Goal: Information Seeking & Learning: Learn about a topic

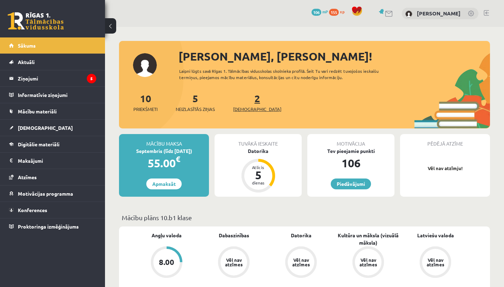
click at [243, 101] on link "2 Ieskaites" at bounding box center [257, 102] width 48 height 21
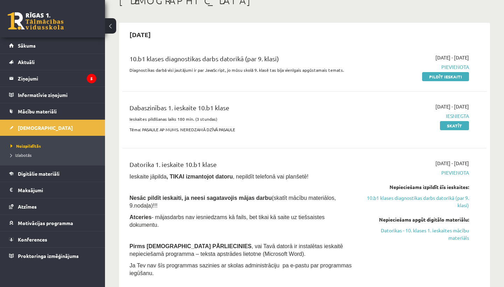
scroll to position [47, 0]
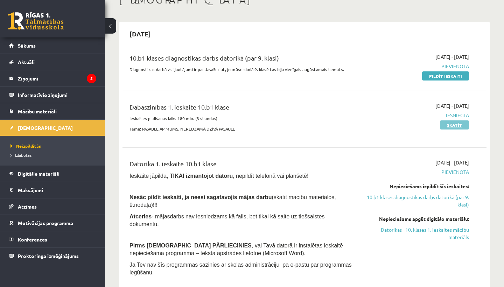
click at [467, 123] on link "Skatīt" at bounding box center [454, 124] width 29 height 9
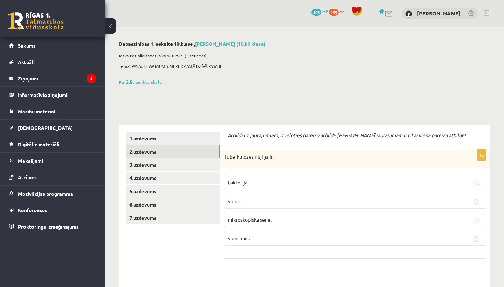
click at [156, 149] on link "2.uzdevums" at bounding box center [173, 151] width 94 height 13
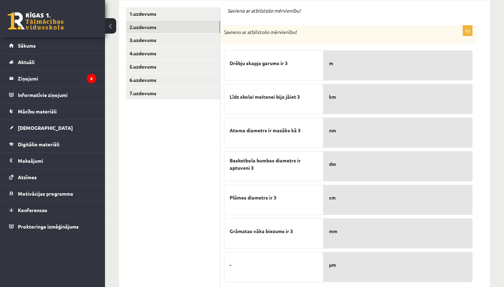
scroll to position [124, 0]
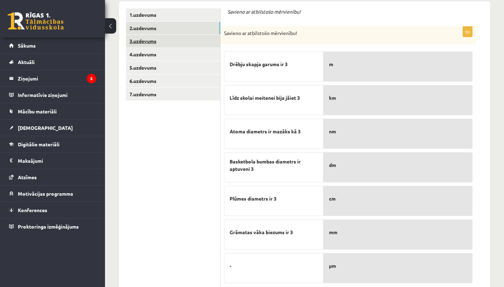
click at [152, 37] on link "3.uzdevums" at bounding box center [173, 41] width 94 height 13
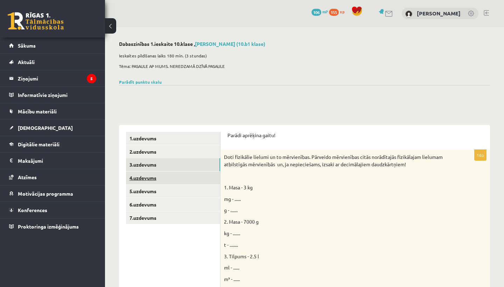
scroll to position [0, 0]
click at [144, 177] on link "4.uzdevums" at bounding box center [173, 178] width 94 height 13
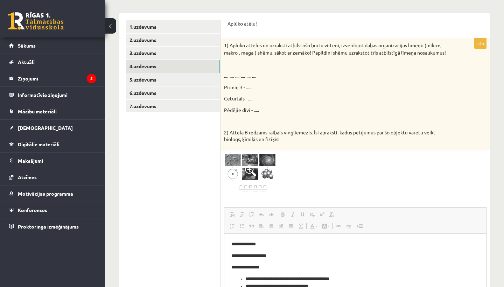
scroll to position [96, 0]
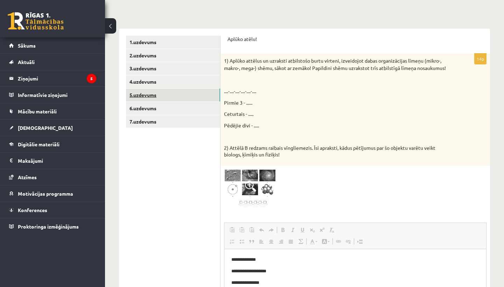
click at [141, 92] on link "5.uzdevums" at bounding box center [173, 95] width 94 height 13
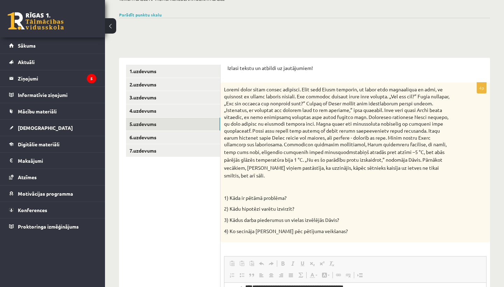
scroll to position [9, 0]
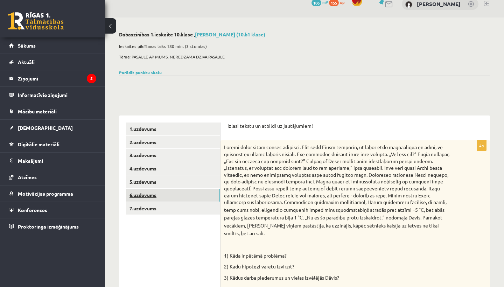
click at [147, 195] on link "6.uzdevums" at bounding box center [173, 195] width 94 height 13
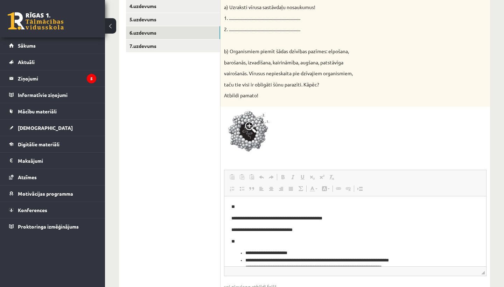
scroll to position [172, 0]
click at [145, 45] on link "7.uzdevums" at bounding box center [173, 45] width 94 height 13
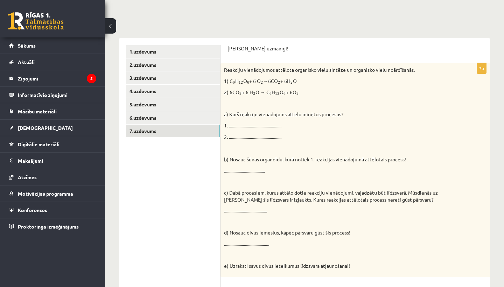
scroll to position [81, 0]
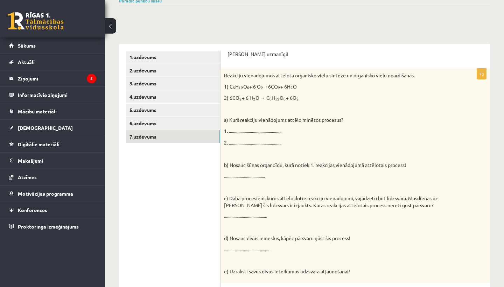
click at [113, 28] on button at bounding box center [110, 25] width 11 height 15
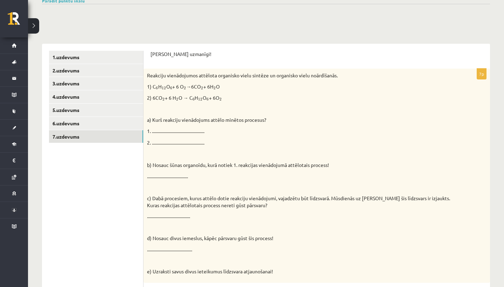
click at [37, 25] on button at bounding box center [33, 25] width 11 height 15
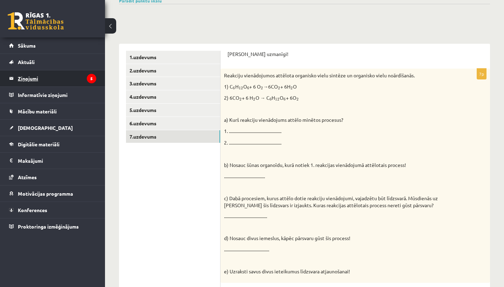
click at [32, 79] on legend "Ziņojumi 5" at bounding box center [57, 78] width 78 height 16
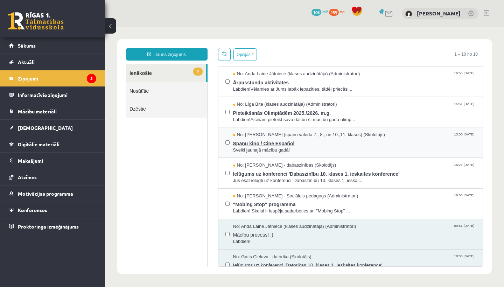
click at [305, 143] on span "Spāņu kino / Cine Español" at bounding box center [354, 142] width 243 height 9
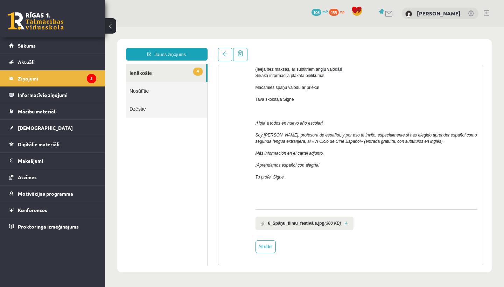
scroll to position [79, 0]
click at [292, 221] on b "6_Spāņu_filmu_festivāls.jpg" at bounding box center [296, 223] width 56 height 6
click at [159, 65] on link "4 Ienākošie" at bounding box center [166, 73] width 80 height 18
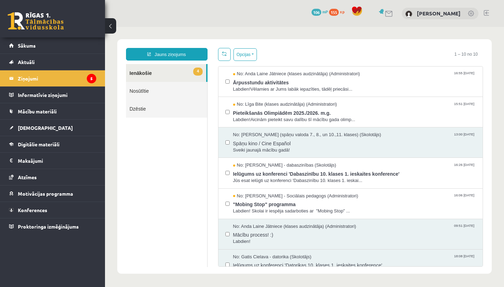
scroll to position [0, 0]
click at [28, 126] on span "[DEMOGRAPHIC_DATA]" at bounding box center [45, 128] width 55 height 6
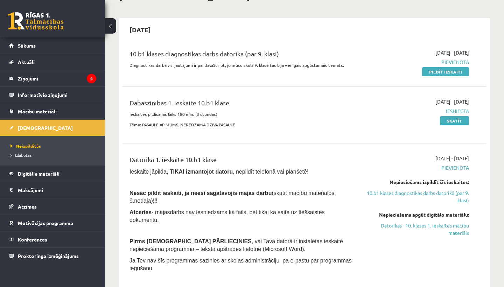
scroll to position [55, 0]
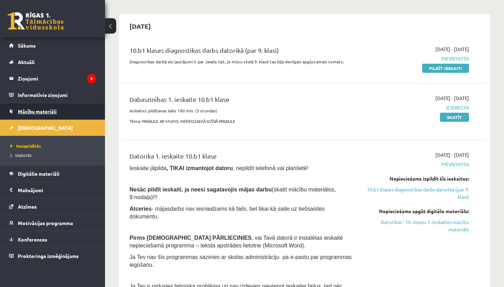
click at [44, 110] on span "Mācību materiāli" at bounding box center [37, 111] width 39 height 6
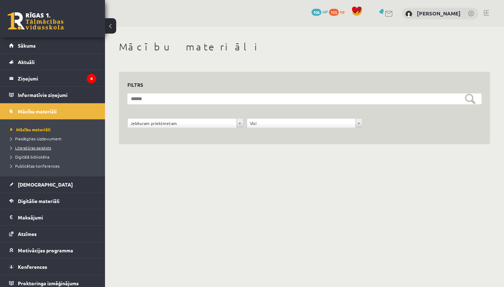
click at [41, 146] on span "Literatūras saraksts" at bounding box center [31, 148] width 41 height 6
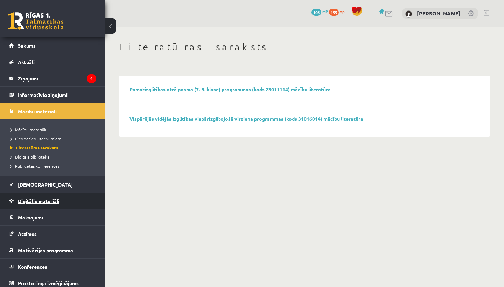
click at [39, 197] on link "Digitālie materiāli" at bounding box center [52, 201] width 87 height 16
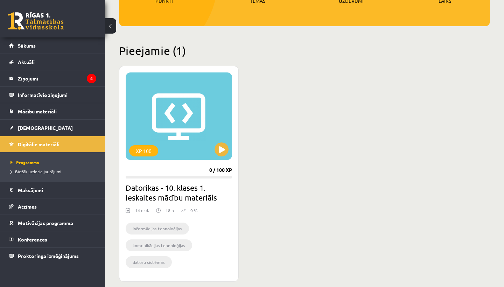
scroll to position [105, 0]
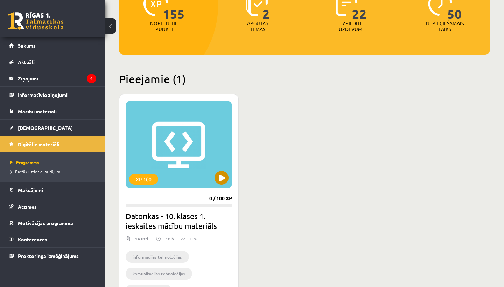
click at [199, 163] on div "XP 100" at bounding box center [179, 145] width 106 height 88
click at [177, 216] on h2 "Datorikas - 10. klases 1. ieskaites mācību materiāls" at bounding box center [179, 221] width 106 height 20
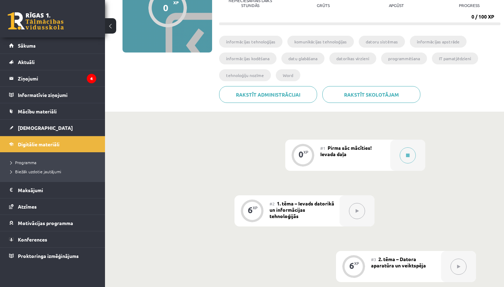
scroll to position [93, 0]
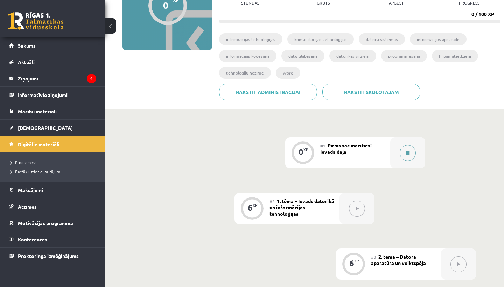
click at [403, 148] on button at bounding box center [408, 153] width 16 height 16
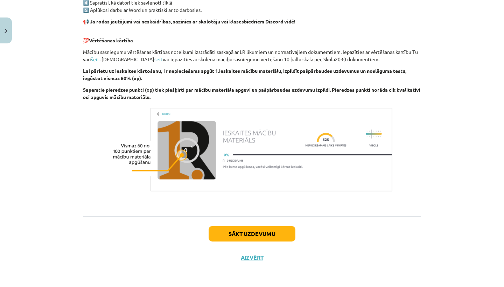
scroll to position [456, 0]
click at [271, 230] on button "Sākt uzdevumu" at bounding box center [252, 233] width 87 height 15
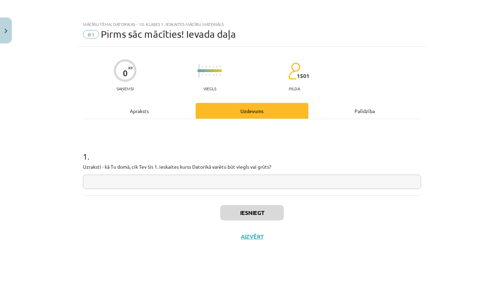
scroll to position [0, 0]
click at [235, 181] on input "text" at bounding box center [252, 182] width 338 height 14
type input "*"
type input "**********"
click at [259, 215] on button "Iesniegt" at bounding box center [252, 212] width 64 height 15
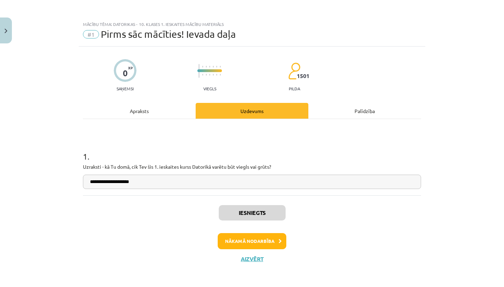
click at [265, 244] on button "Nākamā nodarbība" at bounding box center [252, 241] width 69 height 16
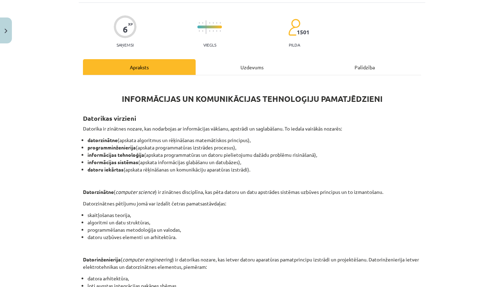
scroll to position [1, 0]
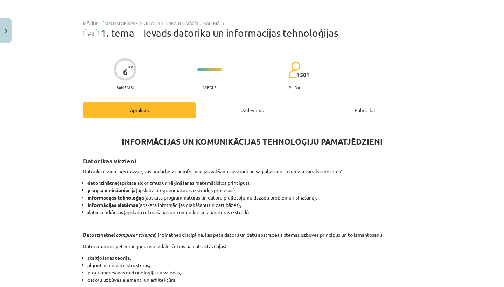
click at [10, 31] on button "Close" at bounding box center [6, 31] width 12 height 26
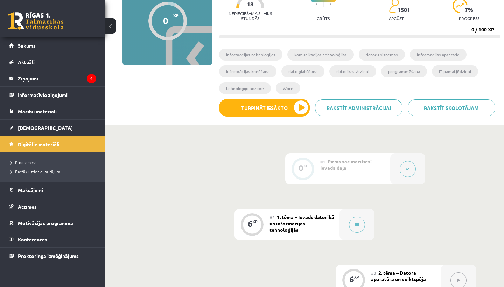
scroll to position [75, 0]
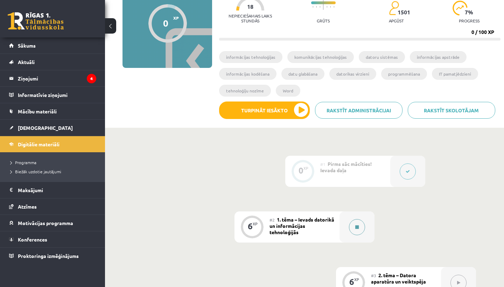
click at [358, 227] on icon at bounding box center [357, 227] width 4 height 4
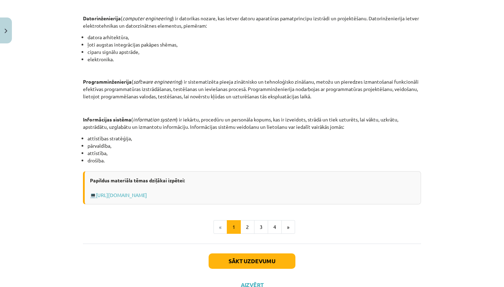
scroll to position [293, 0]
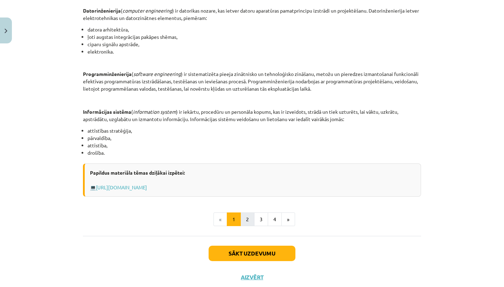
click at [250, 218] on button "2" at bounding box center [247, 219] width 14 height 14
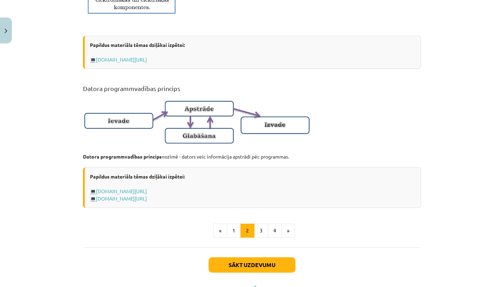
scroll to position [405, 0]
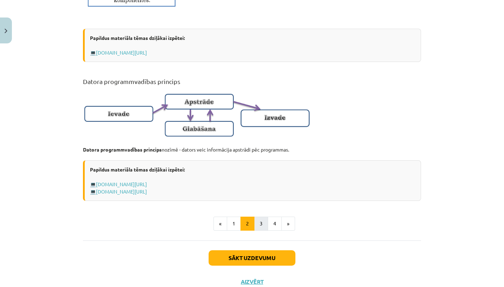
click at [262, 230] on button "3" at bounding box center [261, 224] width 14 height 14
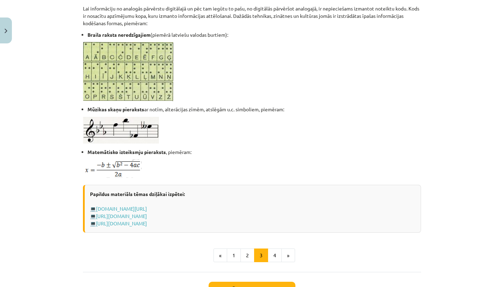
scroll to position [369, 0]
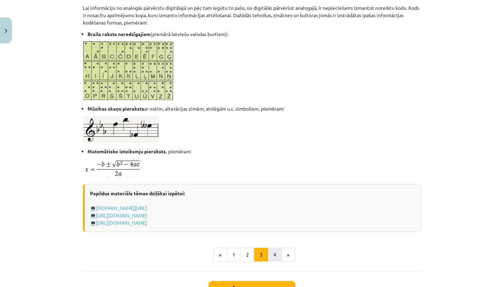
click at [275, 254] on button "4" at bounding box center [275, 255] width 14 height 14
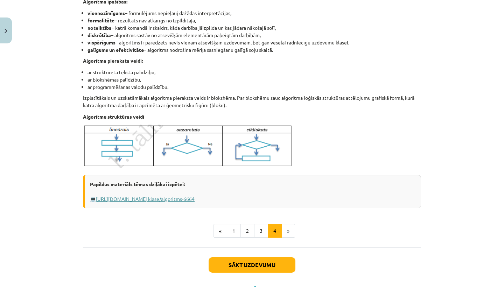
scroll to position [217, 0]
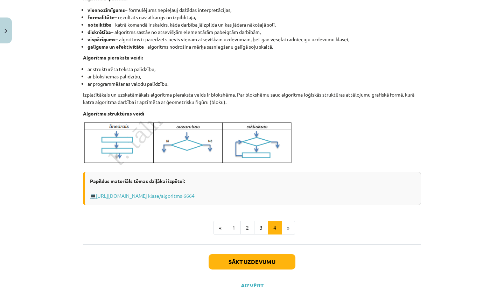
click at [267, 260] on button "Sākt uzdevumu" at bounding box center [252, 261] width 87 height 15
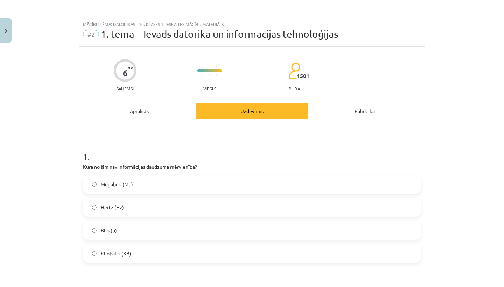
scroll to position [0, 0]
click at [170, 104] on div "Apraksts" at bounding box center [139, 111] width 113 height 16
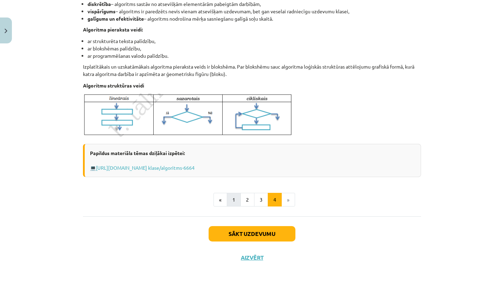
click at [234, 200] on button "1" at bounding box center [234, 200] width 14 height 14
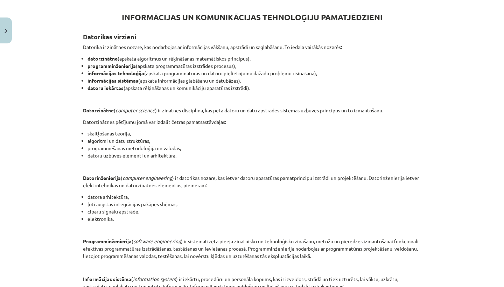
scroll to position [168, 0]
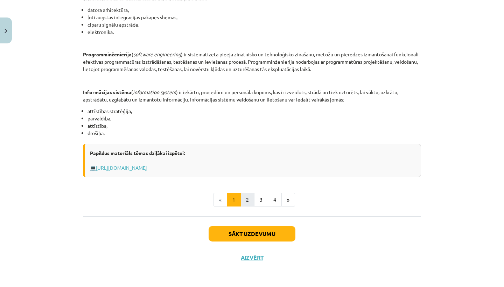
click at [246, 197] on button "2" at bounding box center [247, 200] width 14 height 14
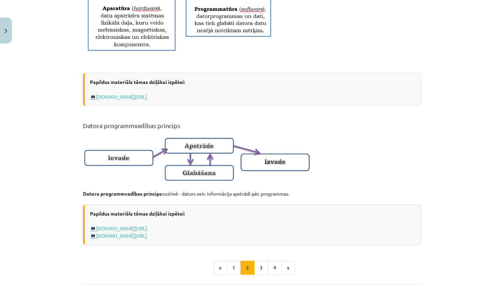
scroll to position [362, 0]
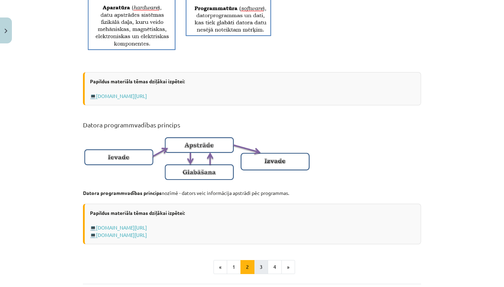
click at [260, 274] on button "3" at bounding box center [261, 267] width 14 height 14
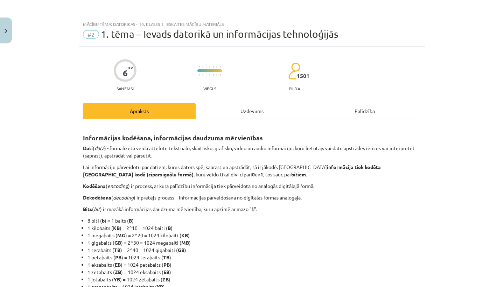
scroll to position [0, 0]
click at [239, 116] on div "Uzdevums" at bounding box center [252, 111] width 113 height 16
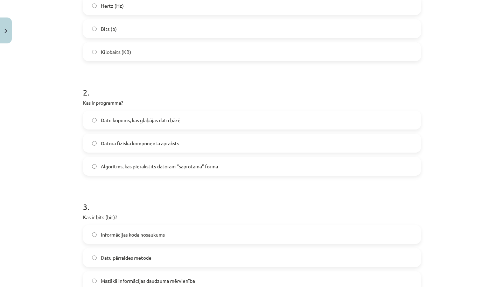
scroll to position [203, 0]
click at [91, 164] on label "Algoritms, kas pierakstīts datoram “saprotamā” formā" at bounding box center [252, 165] width 337 height 18
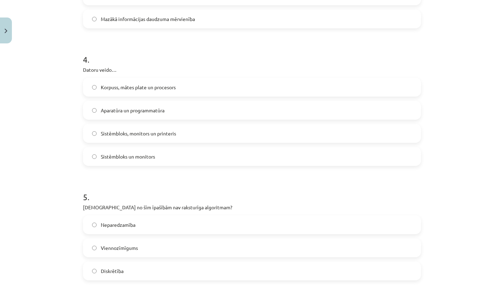
scroll to position [471, 0]
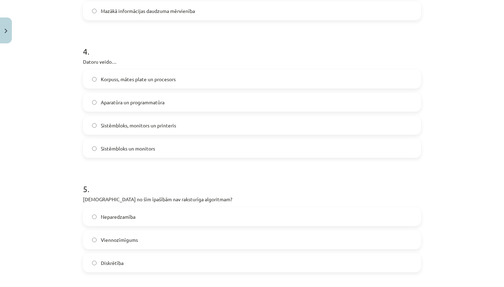
click at [92, 98] on label "Aparatūra un programmatūra" at bounding box center [252, 102] width 337 height 18
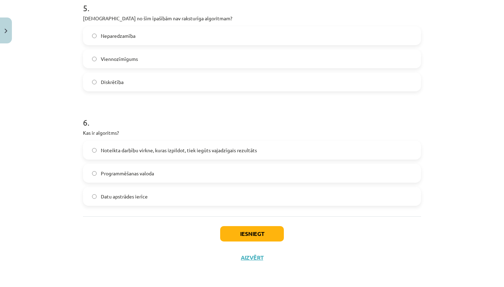
scroll to position [653, 0]
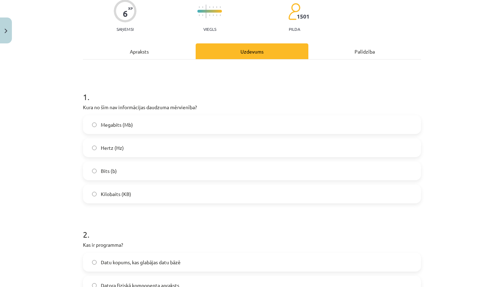
click at [130, 56] on div "Apraksts" at bounding box center [139, 51] width 113 height 16
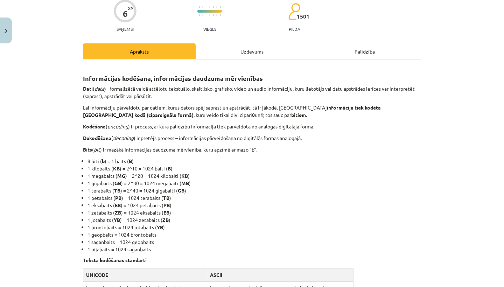
scroll to position [18, 0]
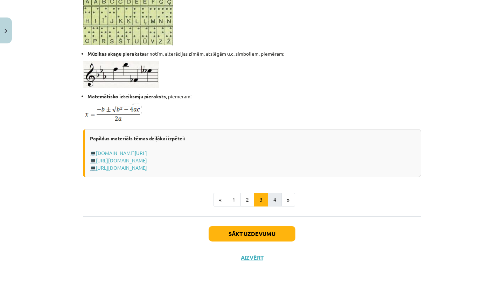
click at [270, 197] on button "4" at bounding box center [275, 200] width 14 height 14
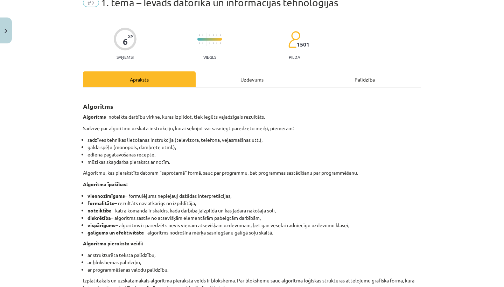
scroll to position [32, 0]
click at [240, 75] on div "Uzdevums" at bounding box center [252, 79] width 113 height 16
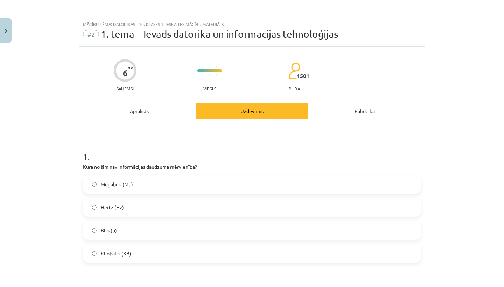
scroll to position [0, 0]
click at [151, 114] on div "Apraksts" at bounding box center [139, 111] width 113 height 16
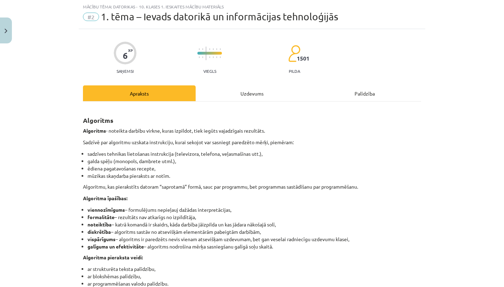
click at [224, 97] on div "Uzdevums" at bounding box center [252, 93] width 113 height 16
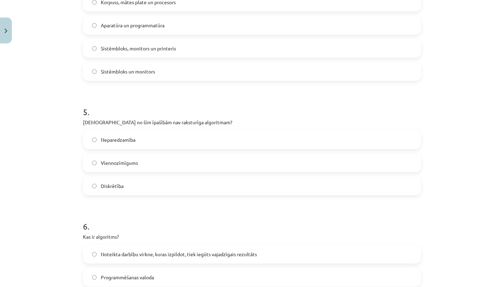
scroll to position [646, 0]
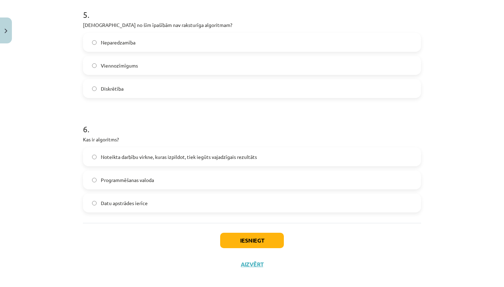
click at [96, 154] on label "Noteikta darbību virkne, kuras izpildot, tiek iegūts vajadzīgais rezultāts" at bounding box center [252, 157] width 337 height 18
click at [237, 246] on button "Iesniegt" at bounding box center [252, 240] width 64 height 15
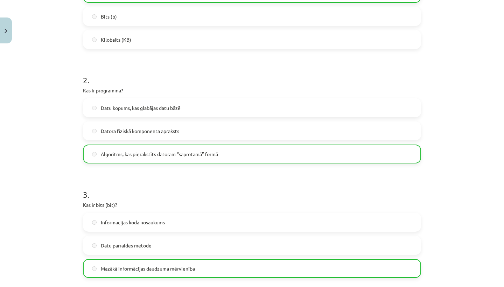
scroll to position [0, 0]
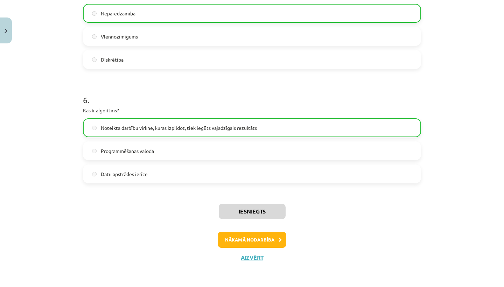
click at [261, 238] on button "Nākamā nodarbība" at bounding box center [252, 240] width 69 height 16
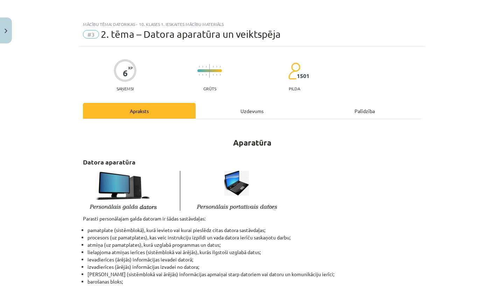
click at [230, 112] on div "Uzdevums" at bounding box center [252, 111] width 113 height 16
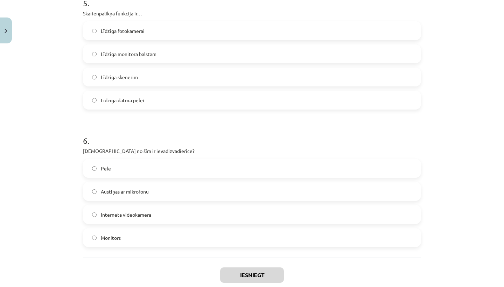
scroll to position [746, 0]
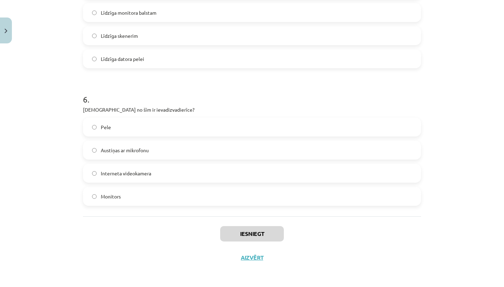
click at [251, 257] on button "Aizvērt" at bounding box center [252, 257] width 27 height 7
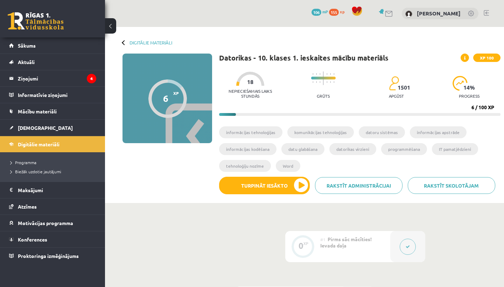
scroll to position [0, 0]
click at [486, 12] on link at bounding box center [486, 13] width 5 height 6
